Goal: Transaction & Acquisition: Purchase product/service

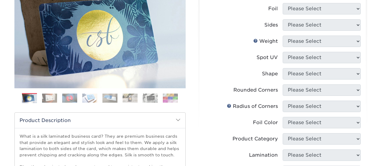
scroll to position [30, 0]
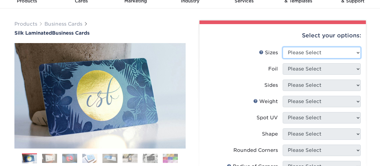
click at [301, 51] on select "Please Select 1.5" x 3.5" - Mini 1.75" x 3.5" - Mini 2" x 2" - Square 2" x 3" -…" at bounding box center [322, 52] width 78 height 11
select select "2.00x3.50"
click at [283, 47] on select "Please Select 1.5" x 3.5" - Mini 1.75" x 3.5" - Mini 2" x 2" - Square 2" x 3" -…" at bounding box center [322, 52] width 78 height 11
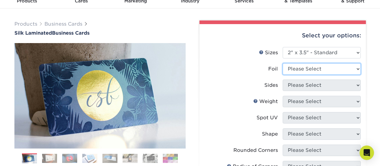
click at [305, 67] on select "Please Select Yes No" at bounding box center [322, 68] width 78 height 11
select select "0"
click at [283, 63] on select "Please Select Yes No" at bounding box center [322, 68] width 78 height 11
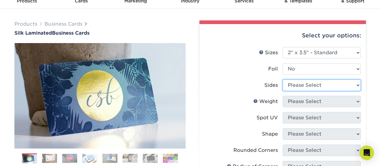
click at [302, 86] on select "Please Select Print Both Sides Print Front Only" at bounding box center [322, 84] width 78 height 11
select select "13abbda7-1d64-4f25-8bb2-c179b224825d"
click at [283, 79] on select "Please Select Print Both Sides Print Front Only" at bounding box center [322, 84] width 78 height 11
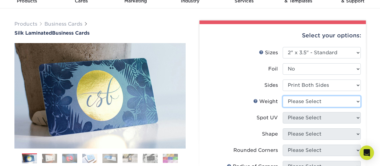
click at [303, 101] on select "Please Select 16PT" at bounding box center [322, 101] width 78 height 11
select select "16PT"
click at [283, 96] on select "Please Select 16PT" at bounding box center [322, 101] width 78 height 11
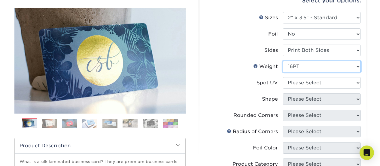
scroll to position [120, 0]
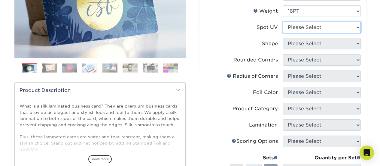
click at [302, 25] on select "Please Select No Spot UV Front and Back (Both Sides) Front Only Back Only" at bounding box center [322, 27] width 78 height 11
select select "3"
click at [283, 22] on select "Please Select No Spot UV Front and Back (Both Sides) Front Only Back Only" at bounding box center [322, 27] width 78 height 11
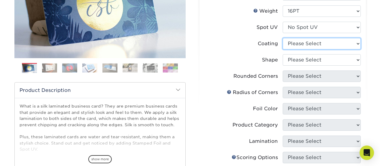
click at [301, 43] on select at bounding box center [322, 43] width 78 height 11
select select "3e7618de-abca-4bda-9f97-8b9129e913d8"
click at [283, 38] on select at bounding box center [322, 43] width 78 height 11
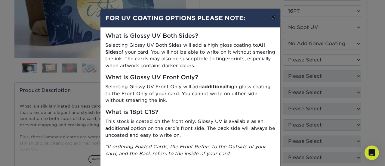
click at [272, 19] on button "×" at bounding box center [273, 17] width 14 height 17
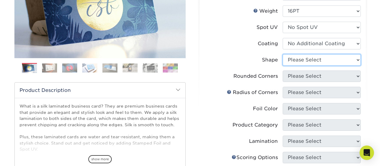
click at [305, 59] on select "Please Select Standard Oval" at bounding box center [322, 59] width 78 height 11
select select "standard"
click at [283, 54] on select "Please Select Standard Oval" at bounding box center [322, 59] width 78 height 11
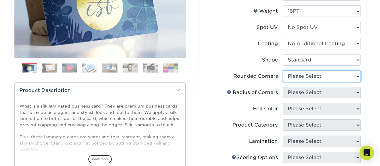
click at [302, 76] on select "Please Select Yes - Round 2 Corners Yes - Round 4 Corners No" at bounding box center [322, 75] width 78 height 11
select select "0"
click at [283, 70] on select "Please Select Yes - Round 2 Corners Yes - Round 4 Corners No" at bounding box center [322, 75] width 78 height 11
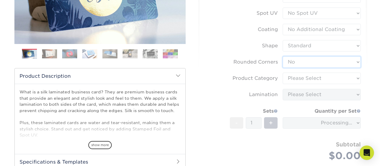
scroll to position [150, 0]
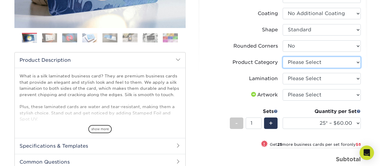
click at [307, 65] on select "Please Select Business Cards" at bounding box center [322, 62] width 78 height 11
select select "3b5148f1-0588-4f88-a218-97bcfdce65c1"
click at [283, 57] on select "Please Select Business Cards" at bounding box center [322, 62] width 78 height 11
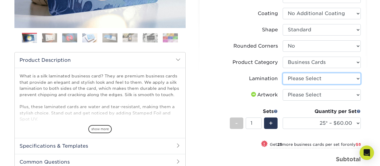
click at [307, 77] on select "Please Select Silk" at bounding box center [322, 78] width 78 height 11
select select "ccacb42f-45f7-42d3-bbd3-7c8421cf37f0"
click at [283, 73] on select "Please Select Silk" at bounding box center [322, 78] width 78 height 11
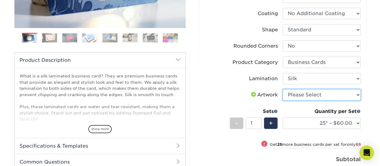
click at [303, 92] on select "Please Select I will upload files I need a design - $100" at bounding box center [322, 94] width 78 height 11
select select "upload"
click at [283, 89] on select "Please Select I will upload files I need a design - $100" at bounding box center [322, 94] width 78 height 11
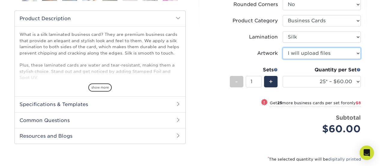
scroll to position [210, 0]
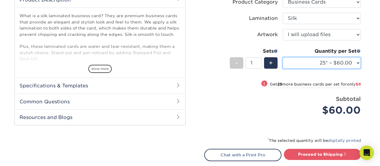
click at [320, 60] on select "25* – $60.00 50* – $68.00 75* – $76.00 100* – $84.00 250* – $92.00 500 – $96.00…" at bounding box center [322, 62] width 78 height 11
select select "2500 – $264.00"
click at [283, 57] on select "25* – $60.00 50* – $68.00 75* – $76.00 100* – $84.00 250* – $92.00 500 – $96.00…" at bounding box center [322, 62] width 78 height 11
